Goal: Transaction & Acquisition: Purchase product/service

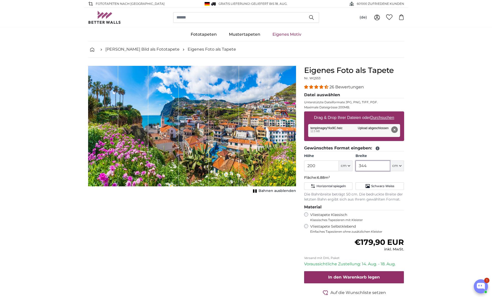
drag, startPoint x: 374, startPoint y: 168, endPoint x: 357, endPoint y: 167, distance: 16.7
click at [357, 167] on input "344" at bounding box center [372, 165] width 35 height 11
type input "200"
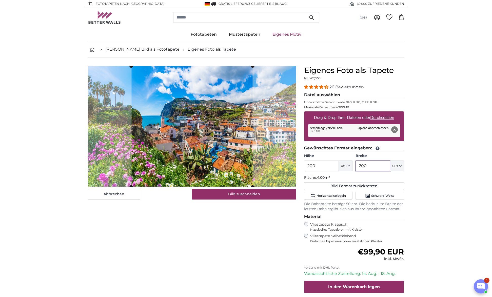
type input "200"
drag, startPoint x: 323, startPoint y: 166, endPoint x: 307, endPoint y: 167, distance: 16.2
click at [307, 167] on input "200" at bounding box center [321, 165] width 35 height 11
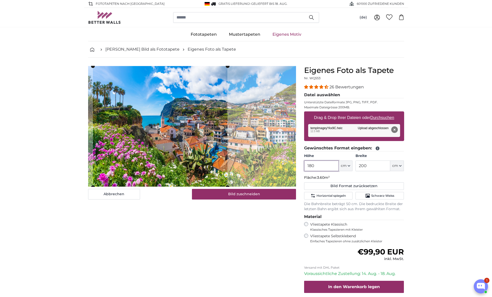
click at [177, 131] on cropper-handle at bounding box center [160, 126] width 134 height 121
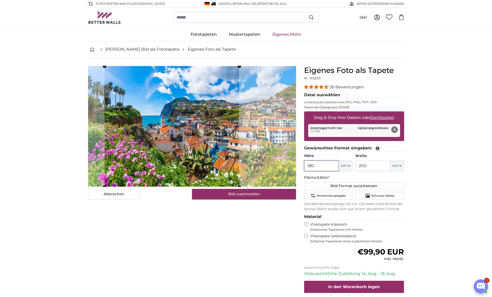
click at [214, 122] on cropper-handle at bounding box center [171, 126] width 134 height 121
type input "180"
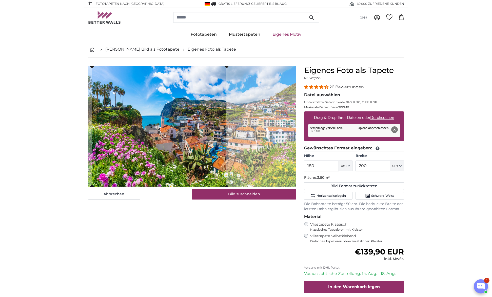
click at [211, 141] on cropper-handle at bounding box center [159, 126] width 134 height 121
click at [319, 196] on span "Horizontal spiegeln" at bounding box center [330, 196] width 29 height 4
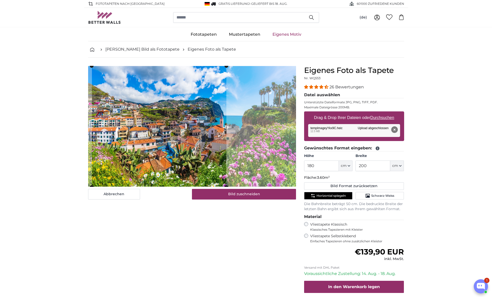
click at [319, 196] on span "Horizontal spiegeln" at bounding box center [330, 196] width 29 height 4
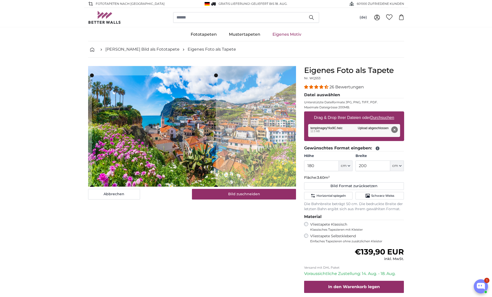
click at [0, 0] on slot at bounding box center [0, 0] width 0 height 0
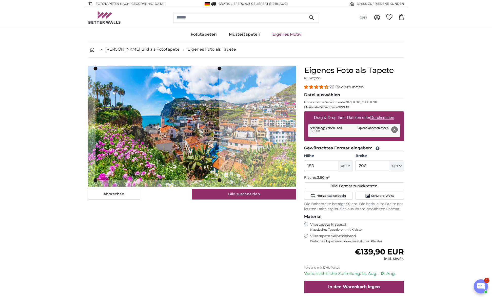
click at [167, 112] on cropper-handle at bounding box center [157, 124] width 124 height 111
click at [0, 0] on slot at bounding box center [0, 0] width 0 height 0
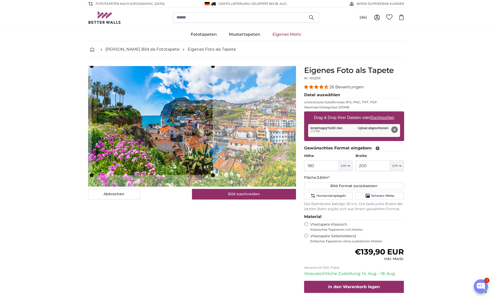
click at [170, 106] on cropper-handle at bounding box center [152, 120] width 121 height 109
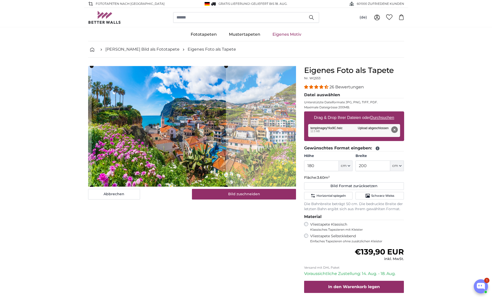
click at [226, 193] on div "Abbrechen Bild zuschneiden" at bounding box center [192, 133] width 208 height 134
click at [201, 146] on cropper-handle at bounding box center [160, 126] width 134 height 121
click at [233, 64] on product-detail "Abbrechen Bild zuschneiden Bahnen ausblenden Eigenes Foto als Tapete Nr. WQ553 …" at bounding box center [246, 194] width 324 height 272
click at [236, 66] on cropper-canvas at bounding box center [192, 126] width 208 height 121
click at [208, 89] on cropper-handle at bounding box center [156, 126] width 134 height 121
